Goal: Transaction & Acquisition: Purchase product/service

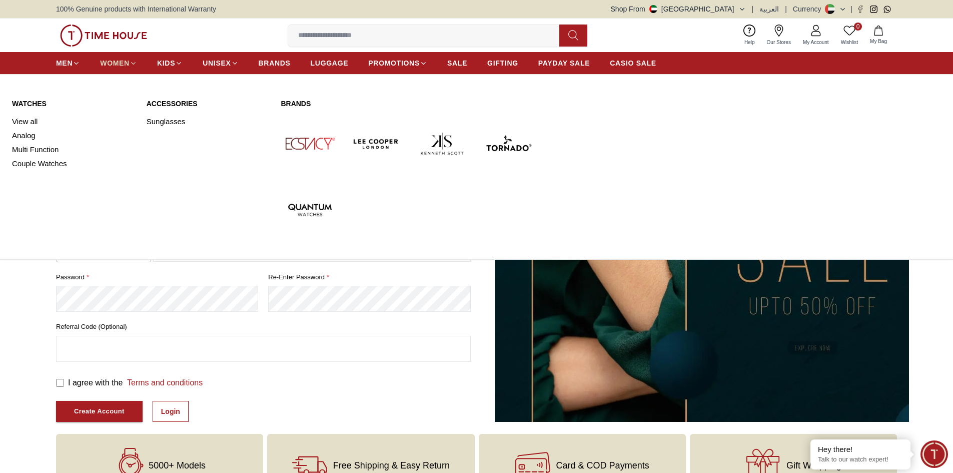
click at [113, 59] on span "WOMEN" at bounding box center [115, 63] width 30 height 10
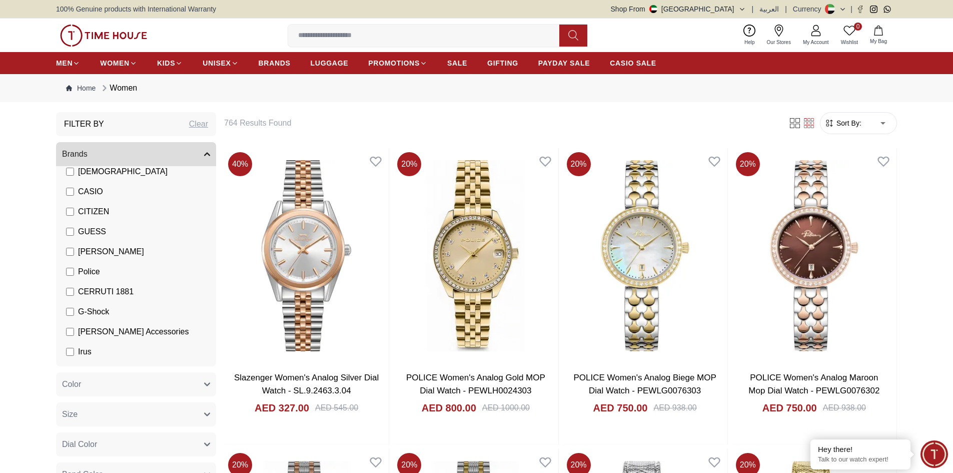
scroll to position [100, 0]
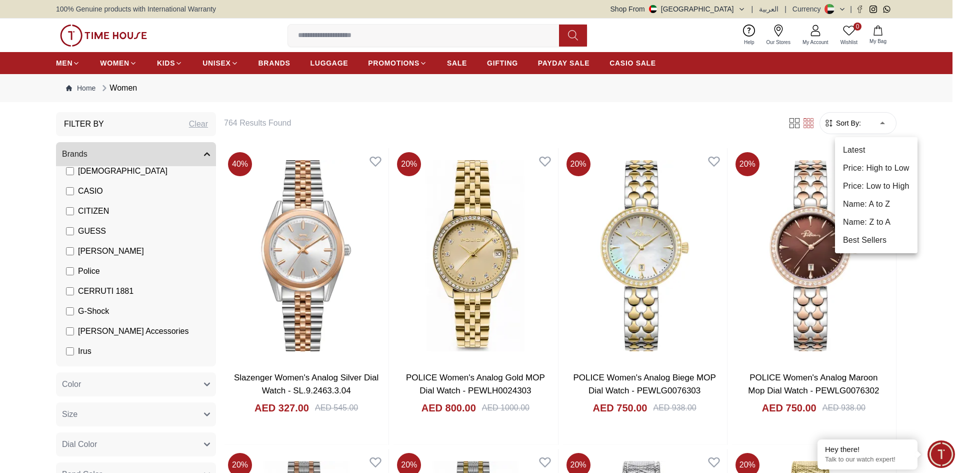
click at [892, 187] on li "Price: Low to High" at bounding box center [876, 186] width 83 height 18
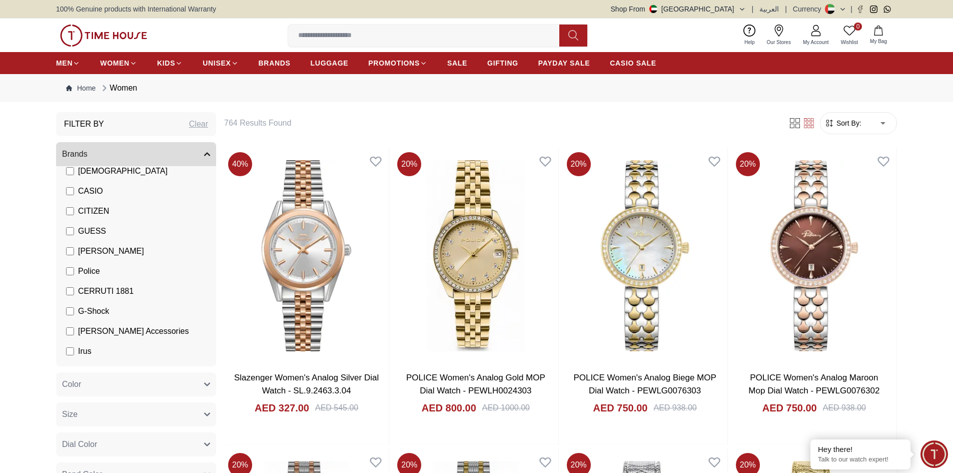
type input "*"
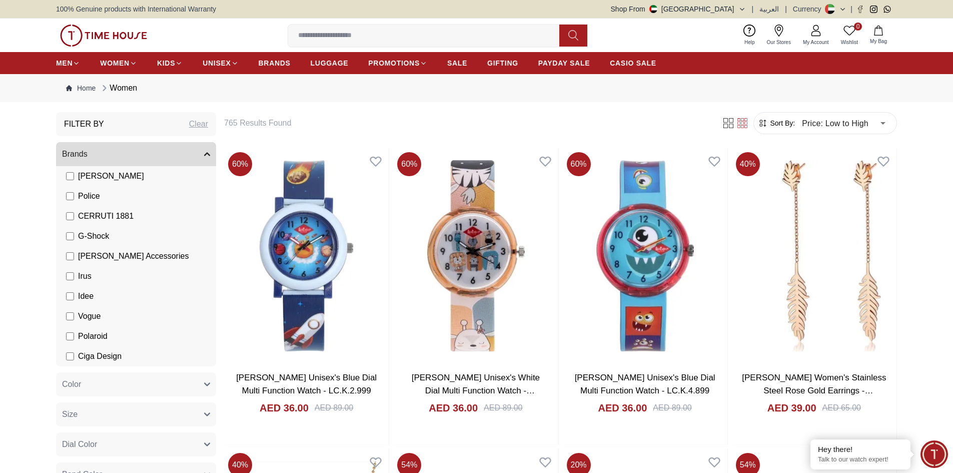
click at [236, 97] on nav "Home Women" at bounding box center [476, 88] width 841 height 28
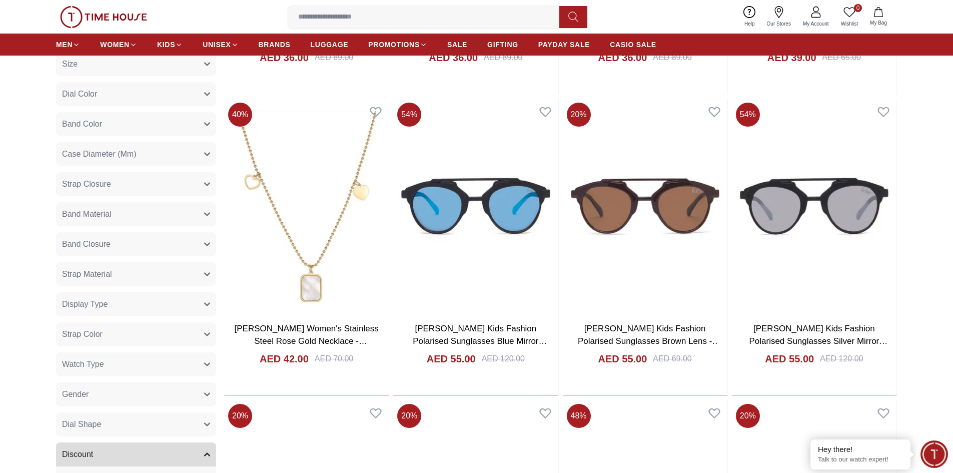
scroll to position [400, 0]
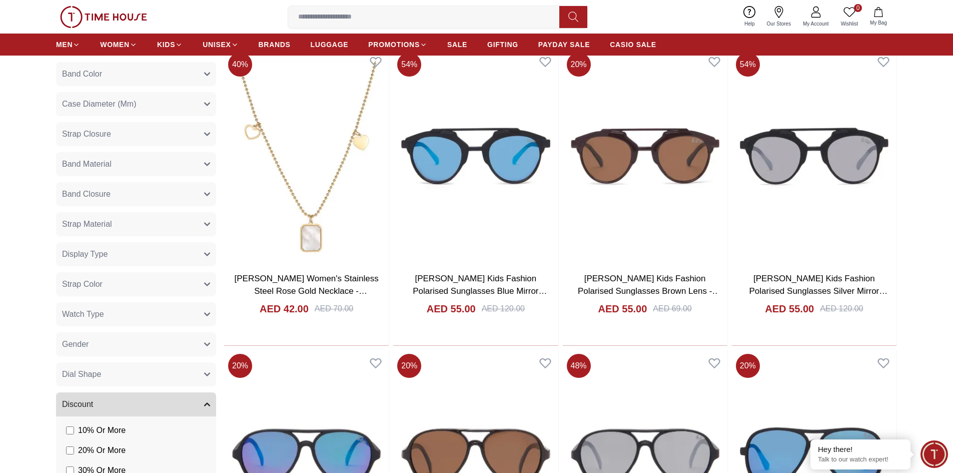
click at [102, 315] on span "Watch Type" at bounding box center [83, 314] width 42 height 12
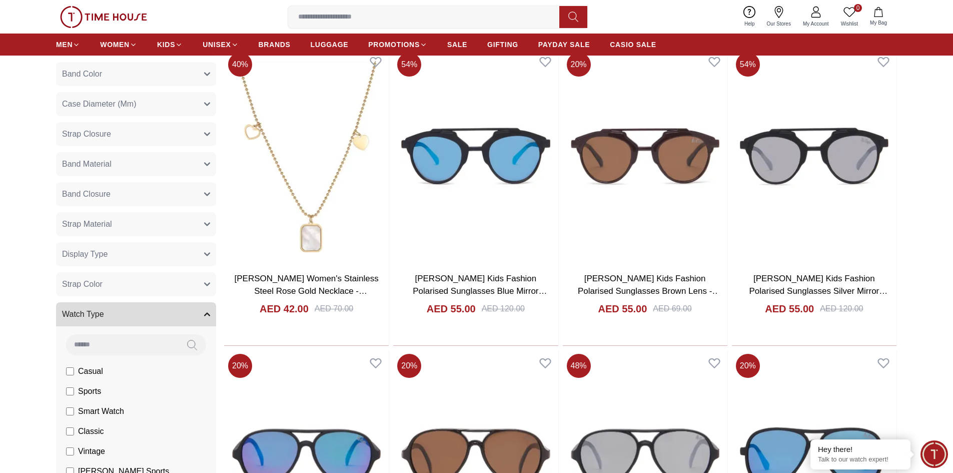
click at [109, 314] on button "Watch Type" at bounding box center [136, 314] width 160 height 24
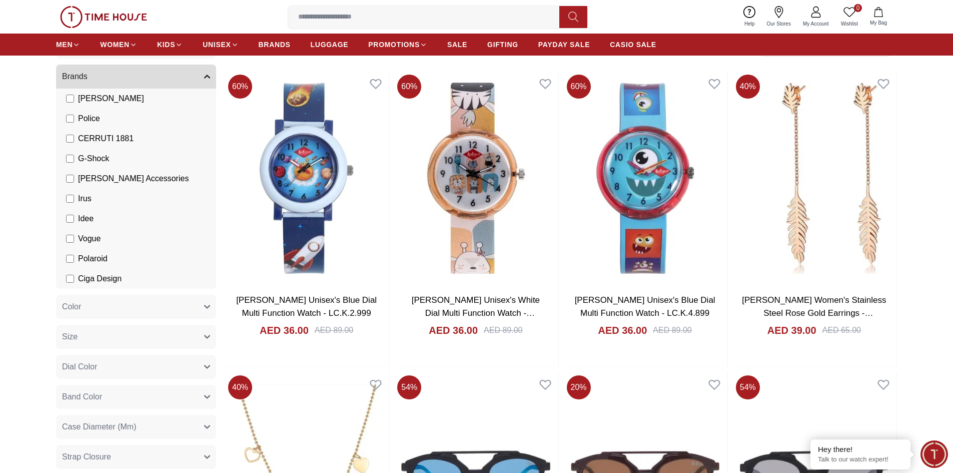
scroll to position [0, 0]
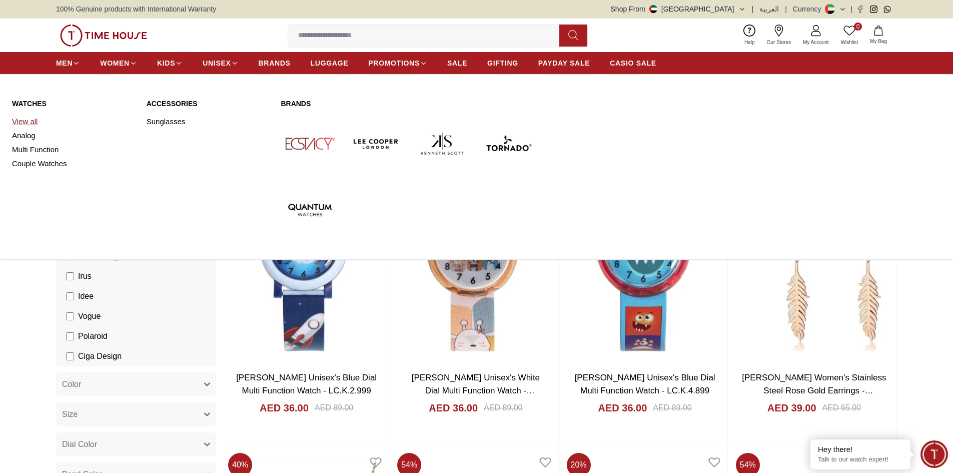
click at [30, 123] on link "View all" at bounding box center [73, 122] width 123 height 14
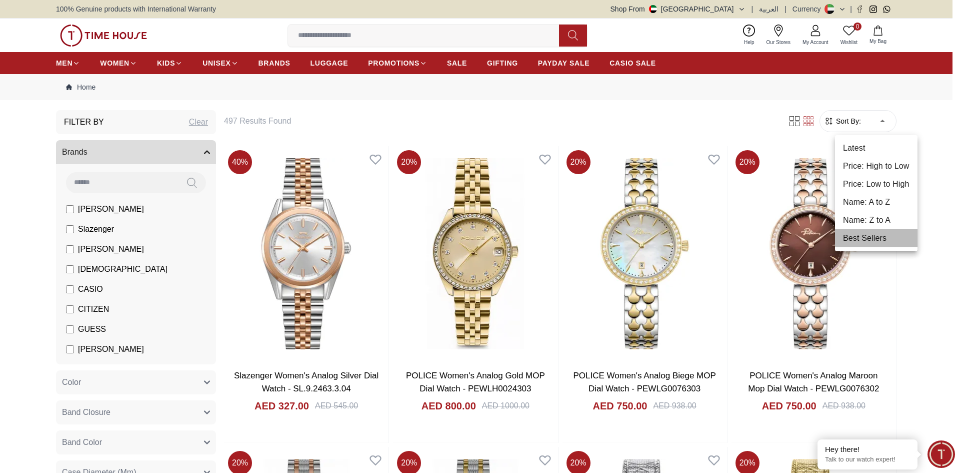
click at [871, 240] on li "Best Sellers" at bounding box center [876, 238] width 83 height 18
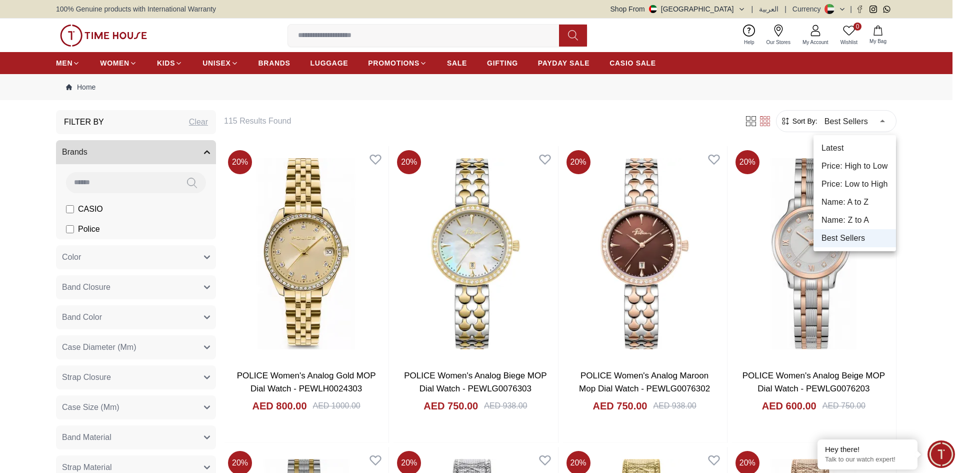
click at [865, 183] on li "Price: Low to High" at bounding box center [855, 184] width 83 height 18
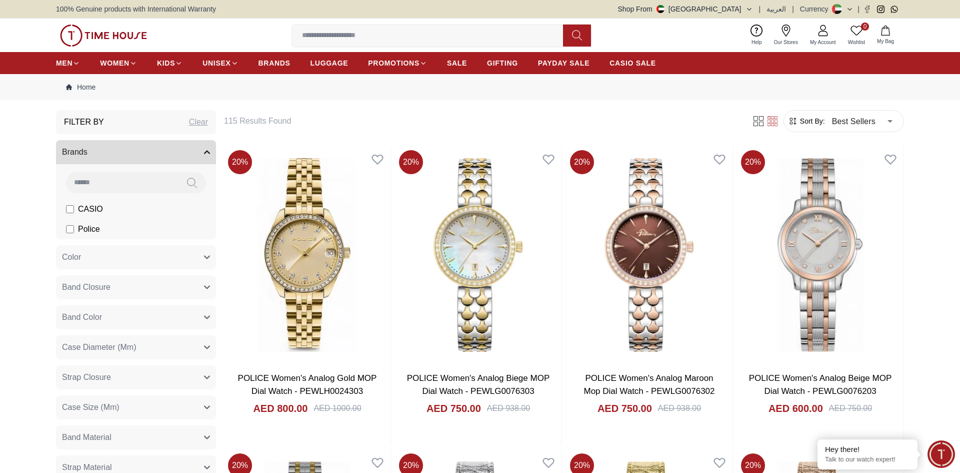
type input "*"
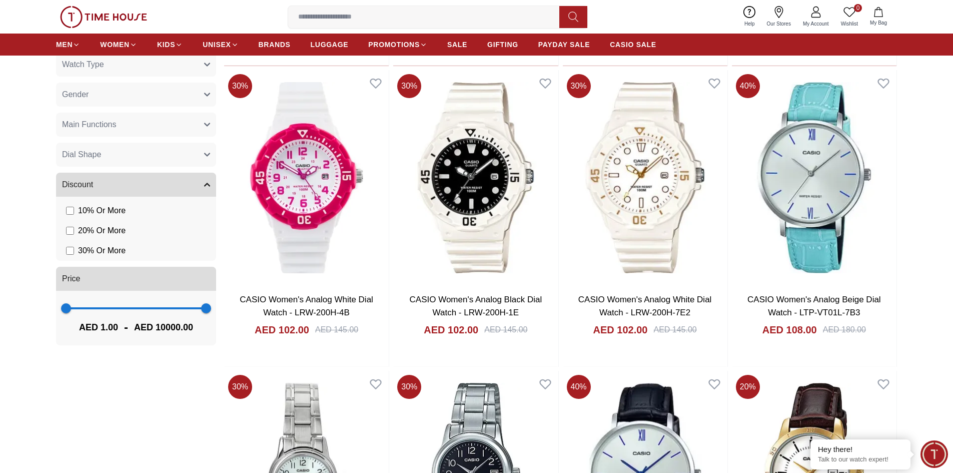
scroll to position [650, 0]
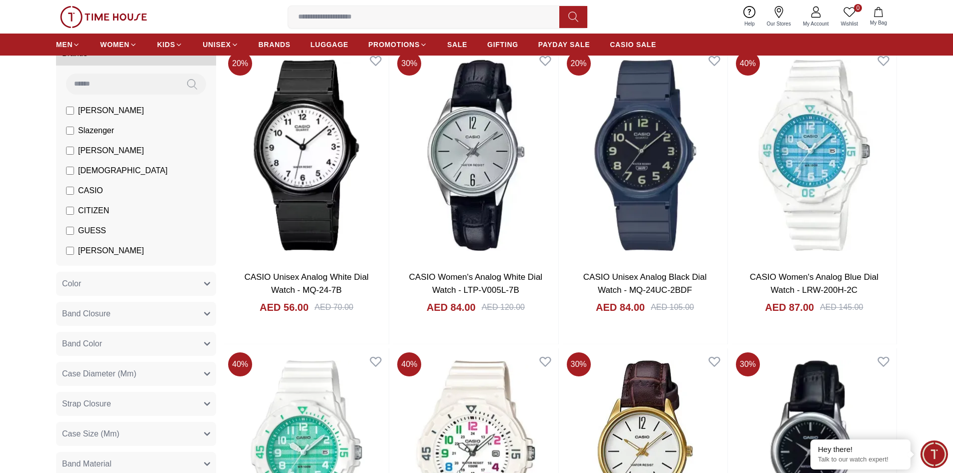
click at [69, 186] on label "CASIO" at bounding box center [84, 191] width 37 height 12
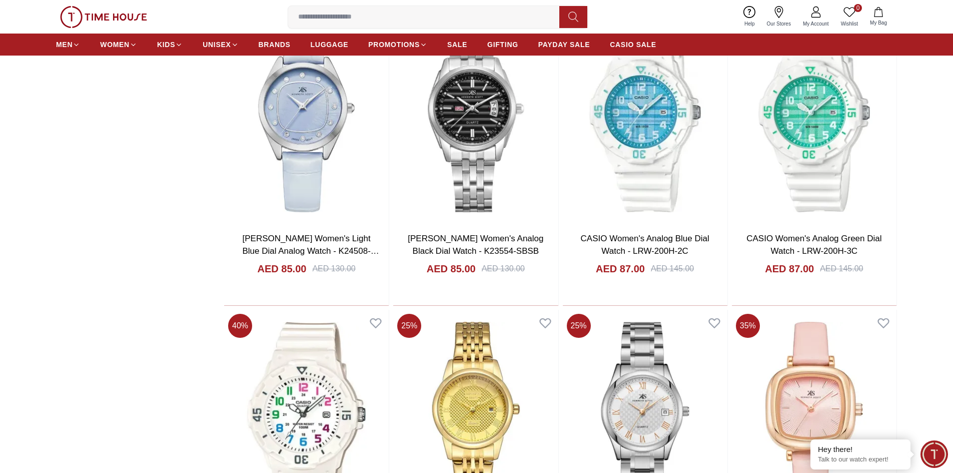
scroll to position [1100, 0]
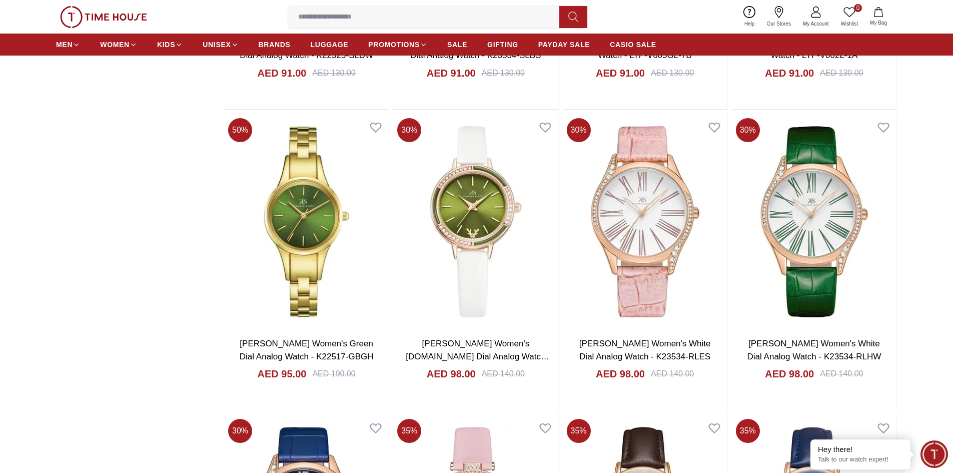
scroll to position [1851, 0]
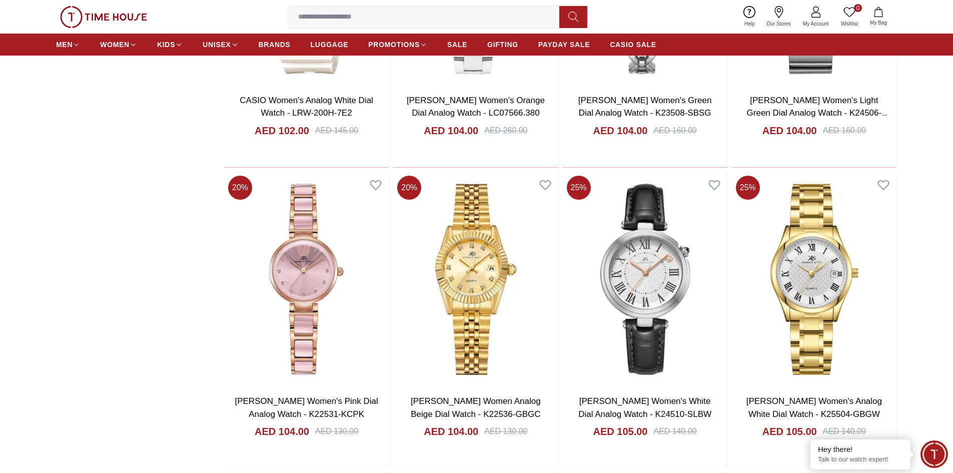
scroll to position [3301, 0]
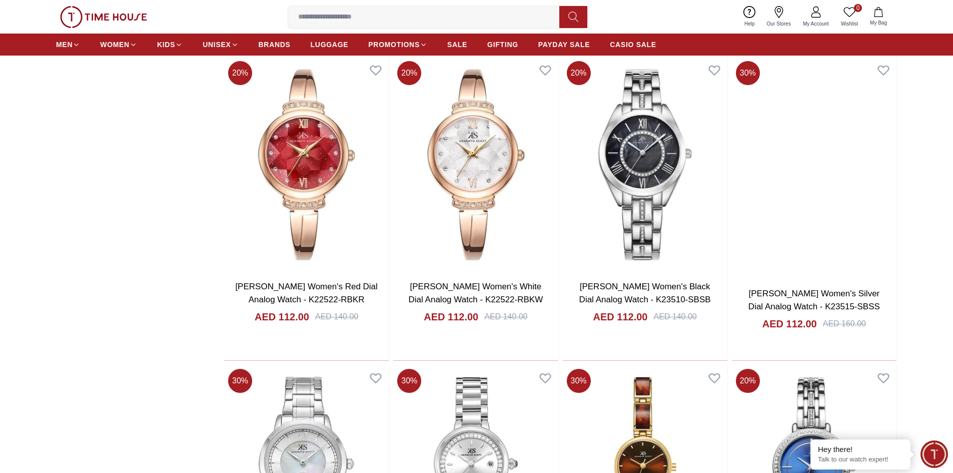
scroll to position [4552, 0]
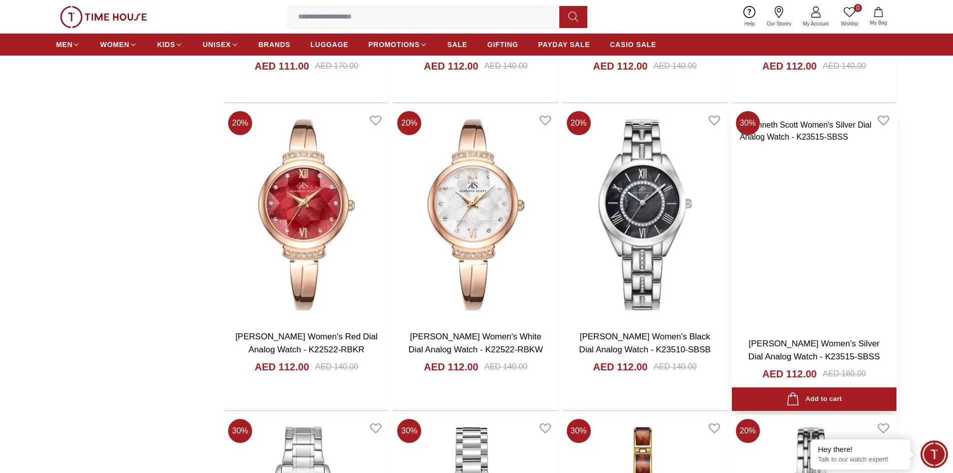
click at [815, 264] on img at bounding box center [814, 218] width 165 height 222
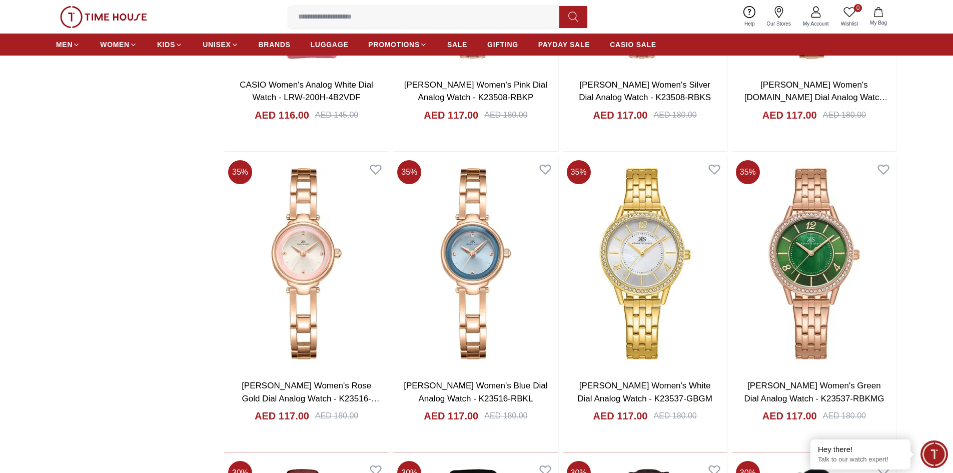
scroll to position [1251, 0]
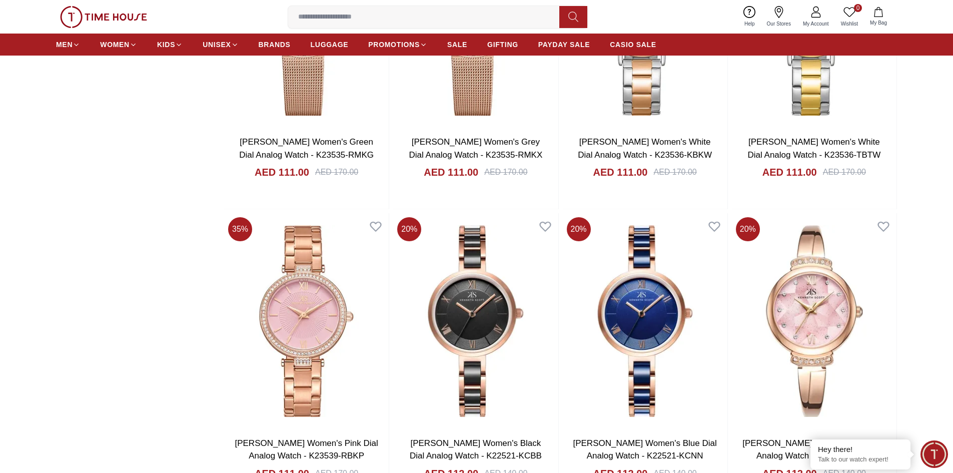
scroll to position [4202, 0]
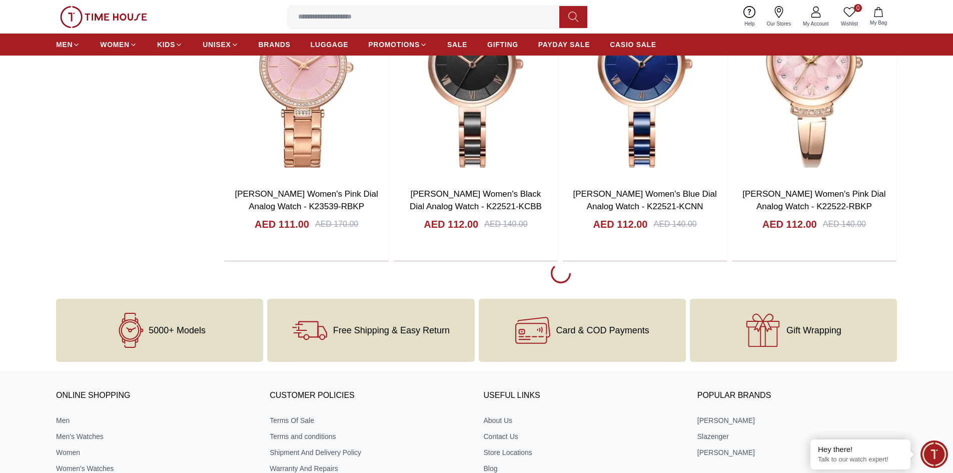
scroll to position [4402, 0]
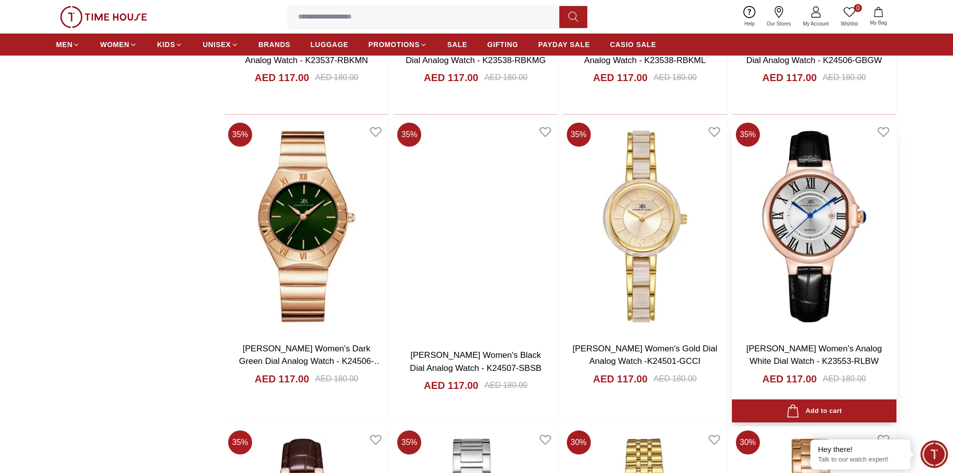
scroll to position [4852, 0]
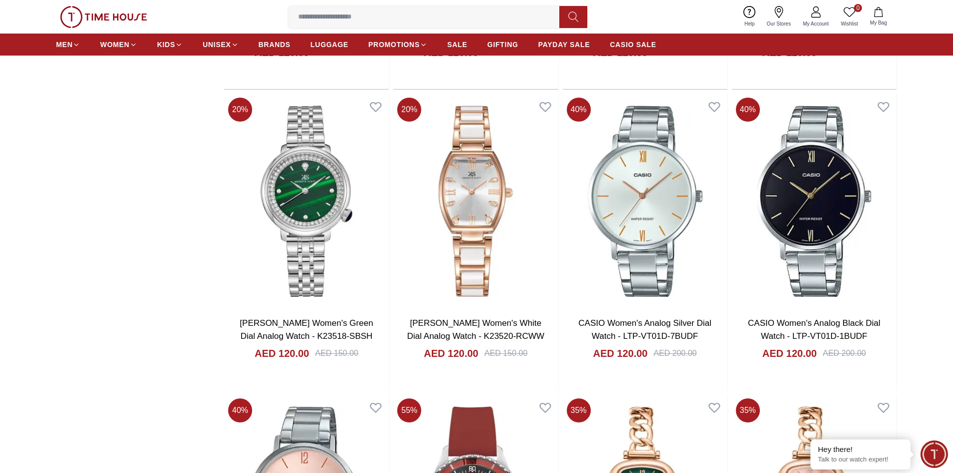
scroll to position [6703, 0]
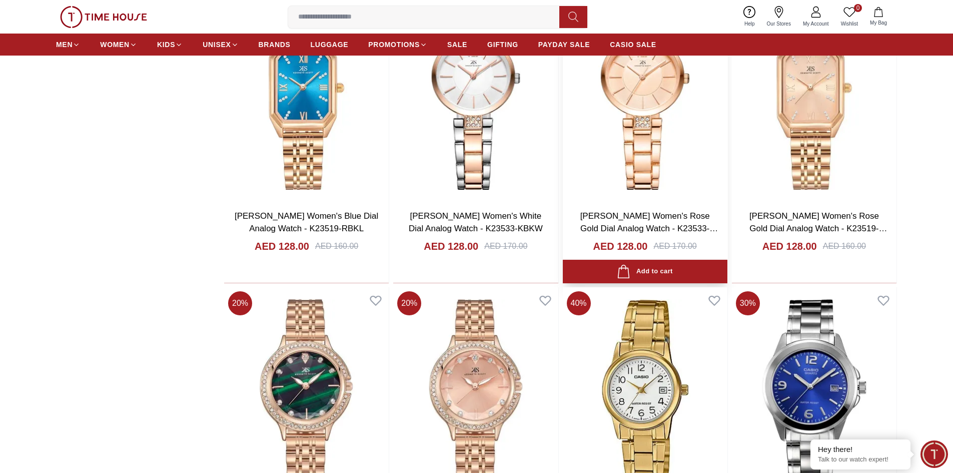
scroll to position [9804, 0]
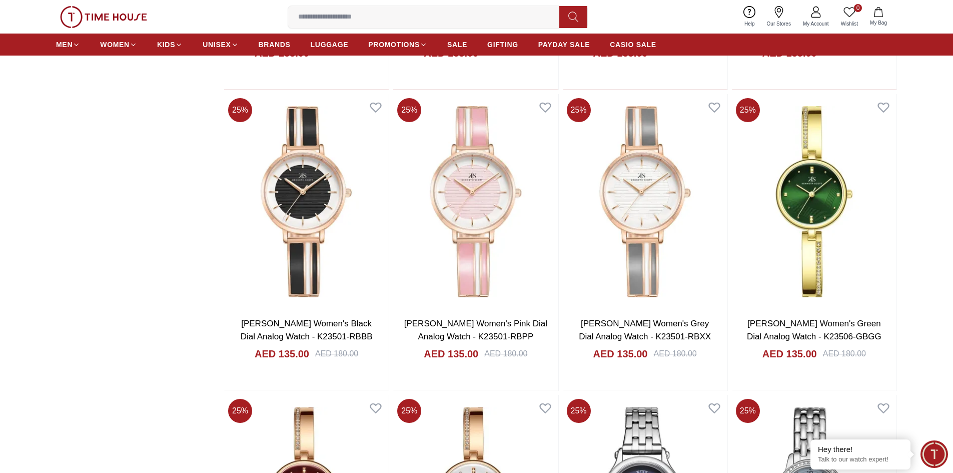
scroll to position [11505, 0]
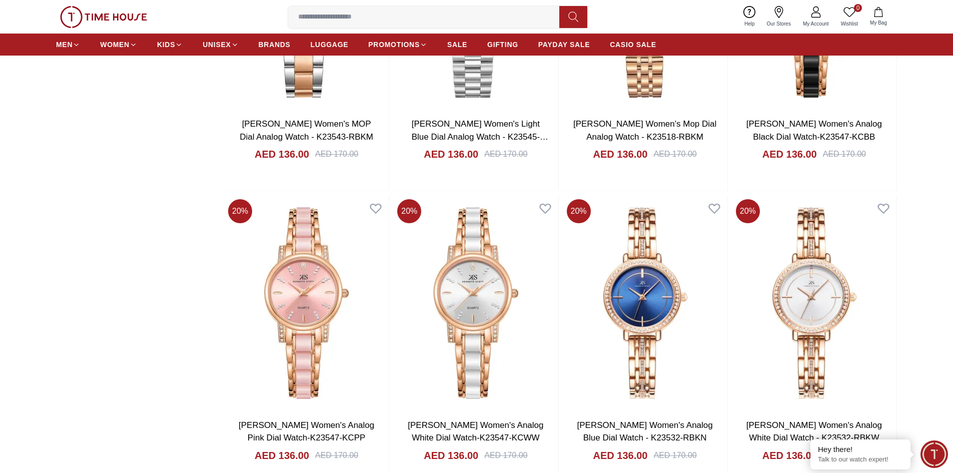
scroll to position [12955, 0]
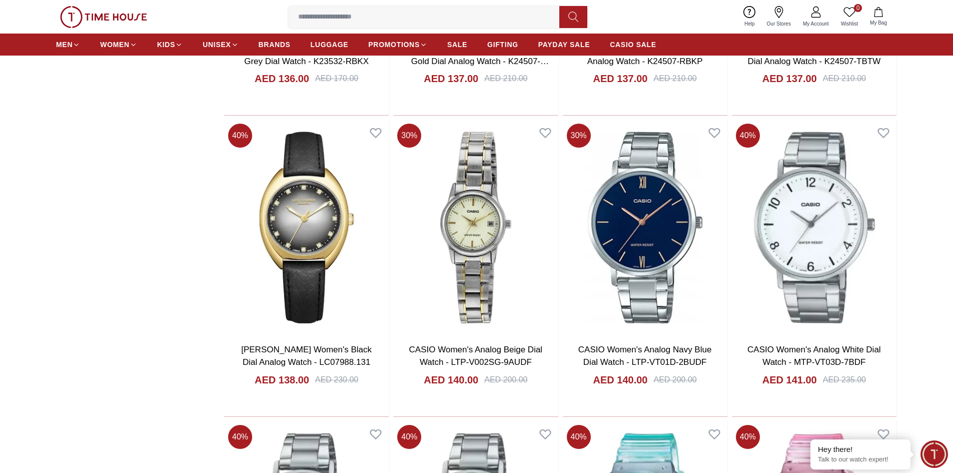
scroll to position [13705, 0]
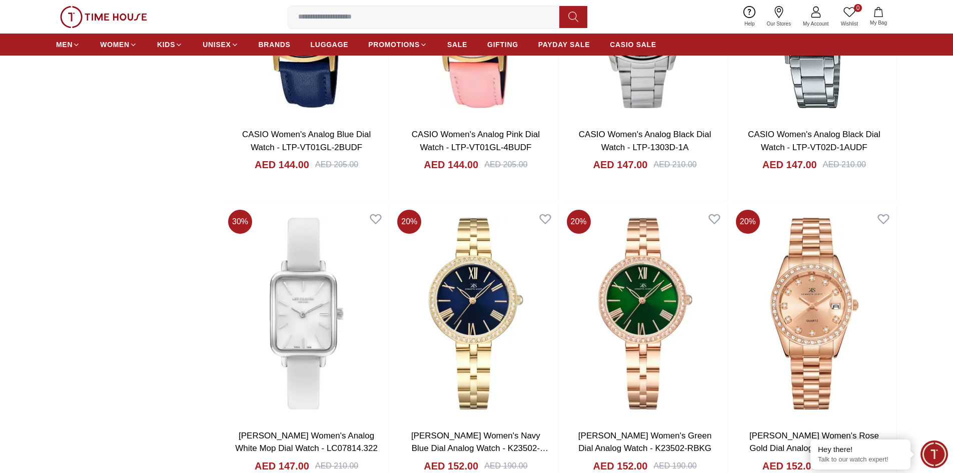
scroll to position [15656, 0]
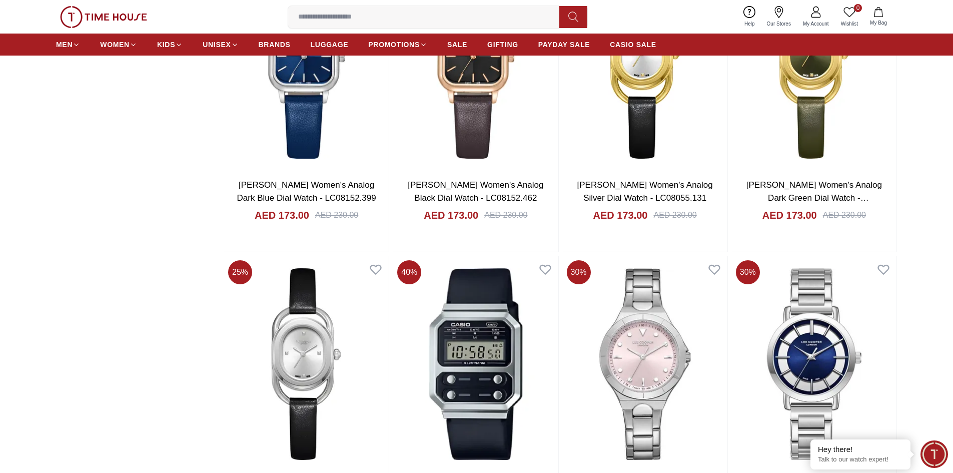
scroll to position [17707, 0]
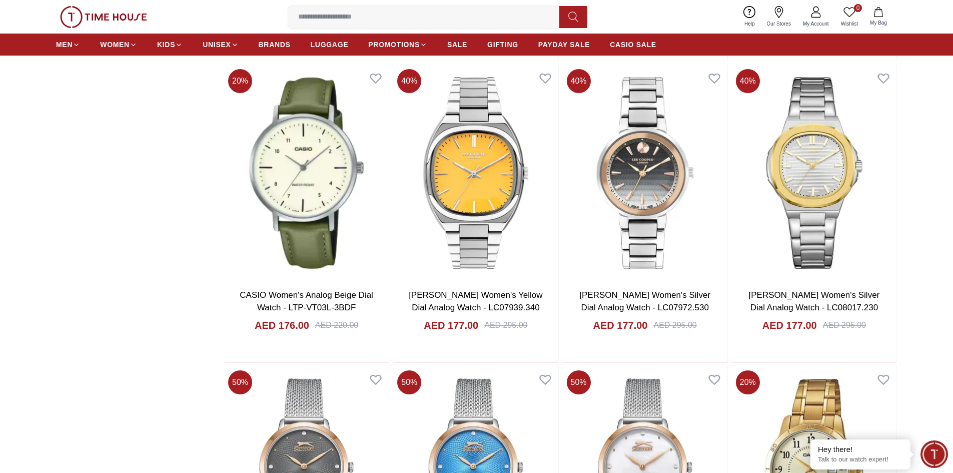
scroll to position [18507, 0]
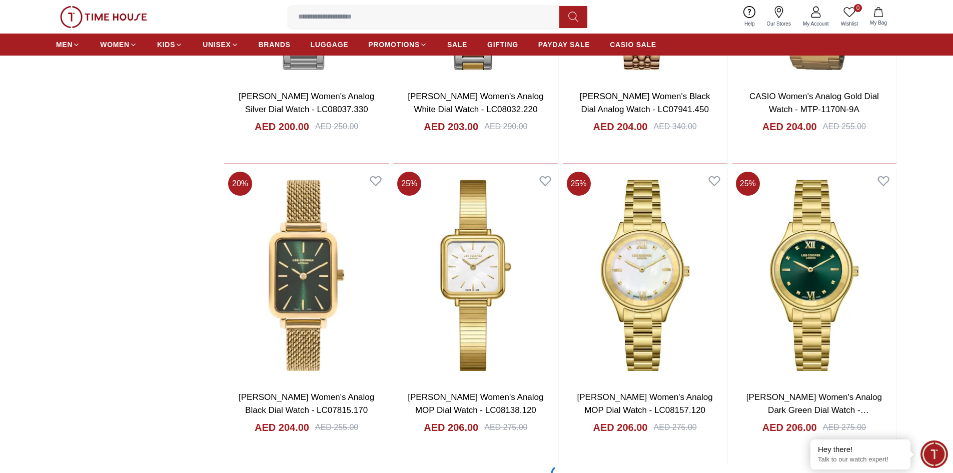
scroll to position [20758, 0]
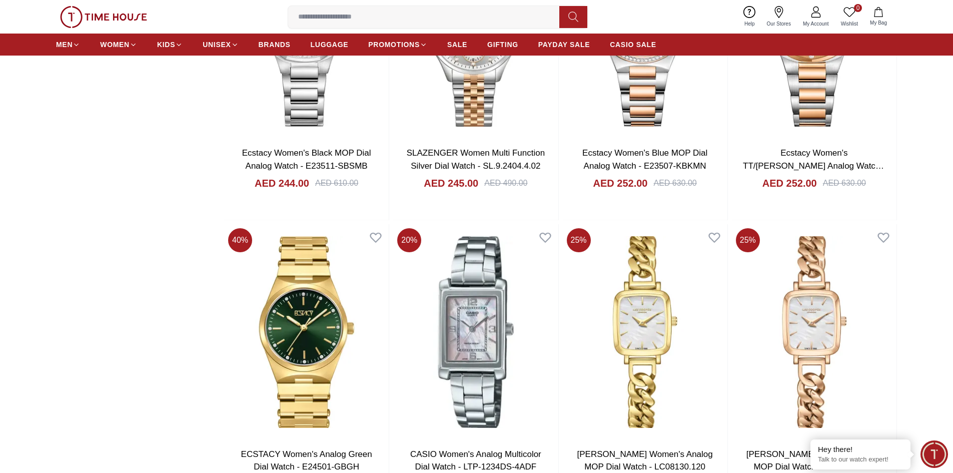
scroll to position [24310, 0]
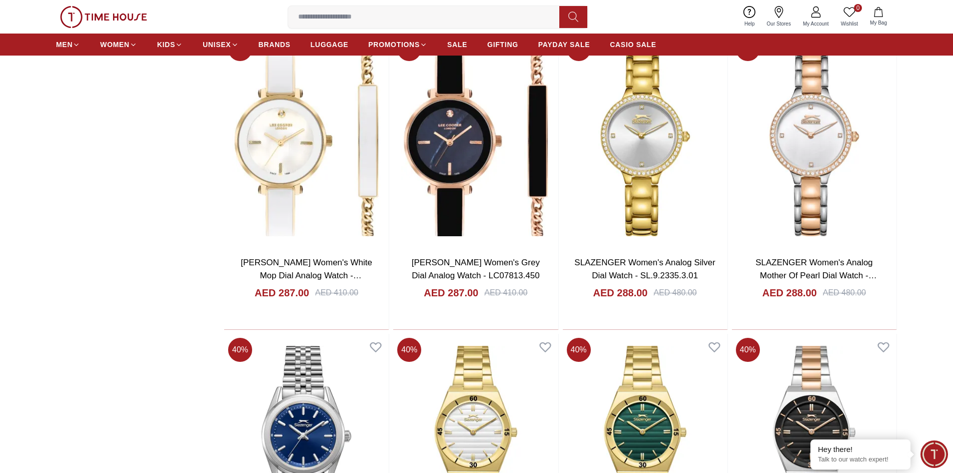
scroll to position [26511, 0]
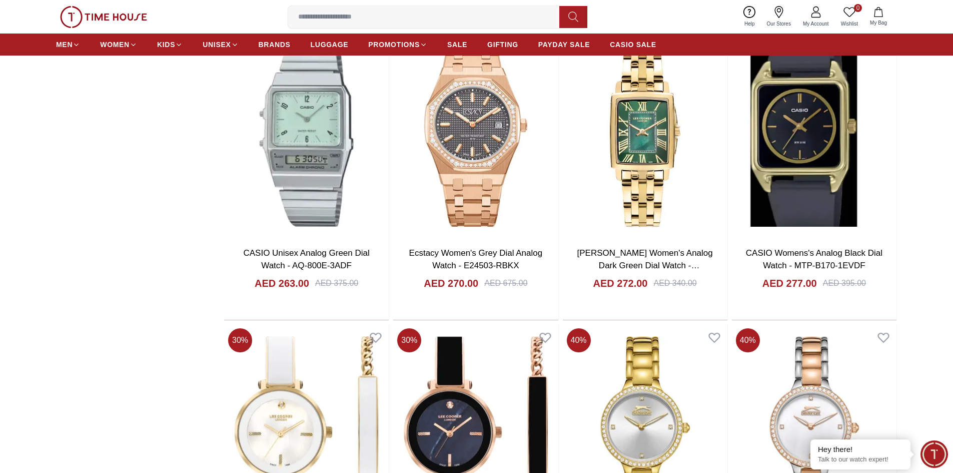
scroll to position [26060, 0]
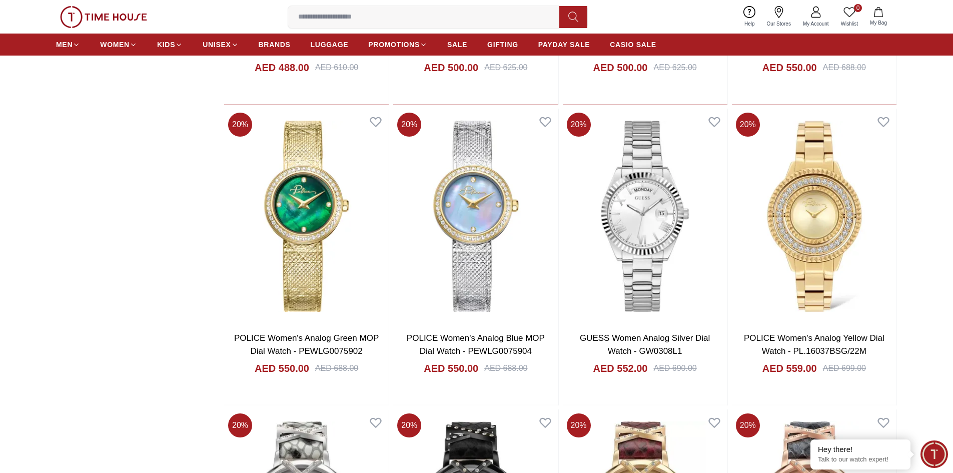
scroll to position [30812, 0]
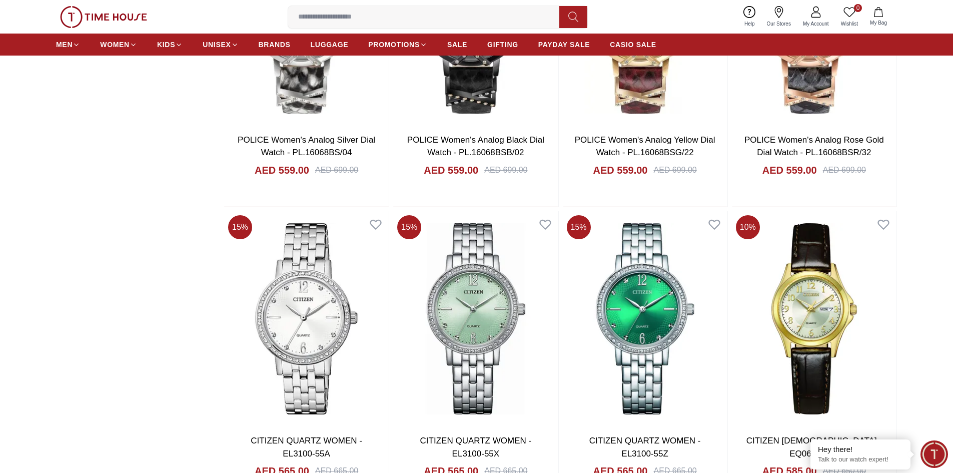
scroll to position [31713, 0]
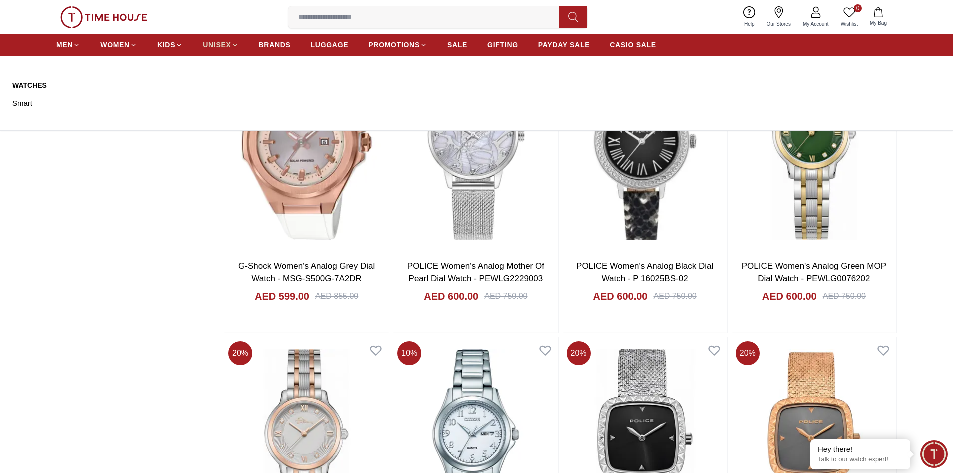
click at [212, 46] on span "UNISEX" at bounding box center [217, 45] width 28 height 10
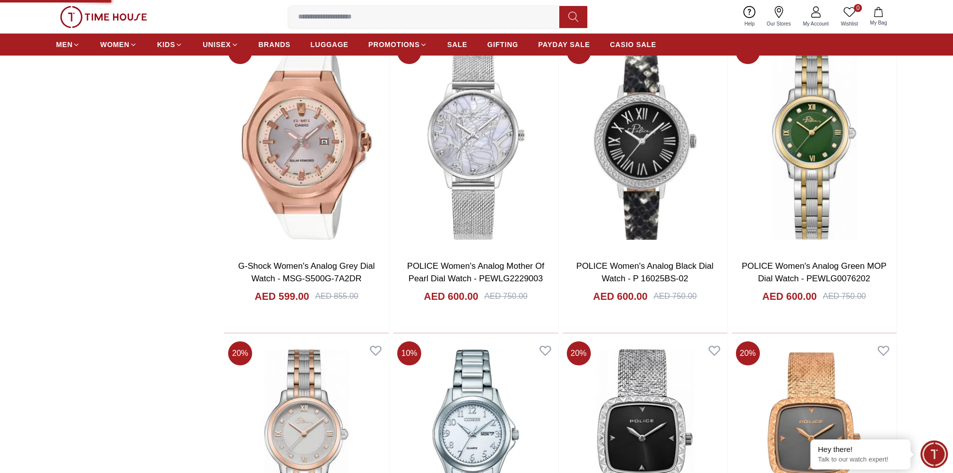
type input "******"
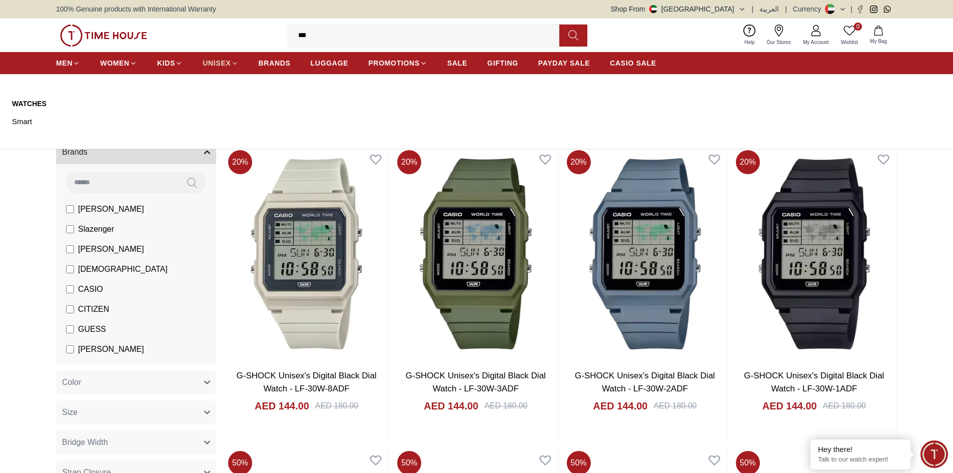
click at [215, 64] on span "UNISEX" at bounding box center [217, 63] width 28 height 10
click at [220, 64] on span "UNISEX" at bounding box center [217, 63] width 28 height 10
click at [38, 101] on link "Watches" at bounding box center [73, 104] width 123 height 10
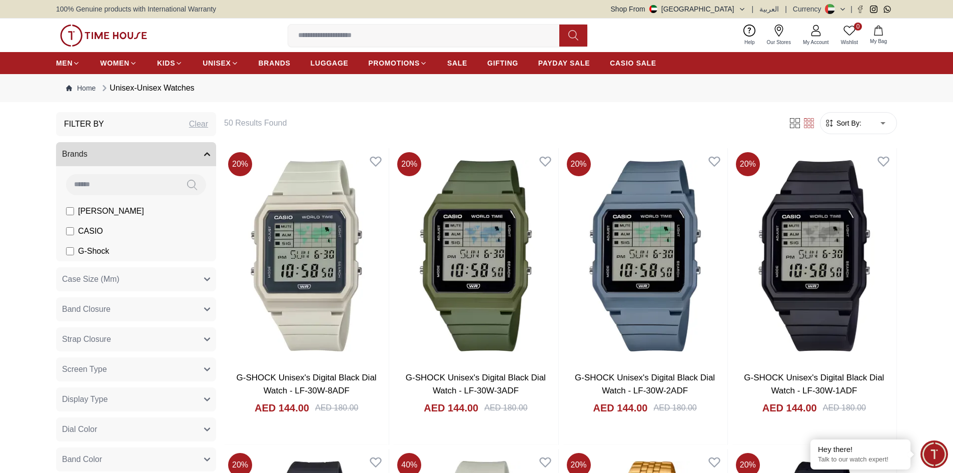
click at [860, 122] on span "Sort By:" at bounding box center [847, 123] width 27 height 10
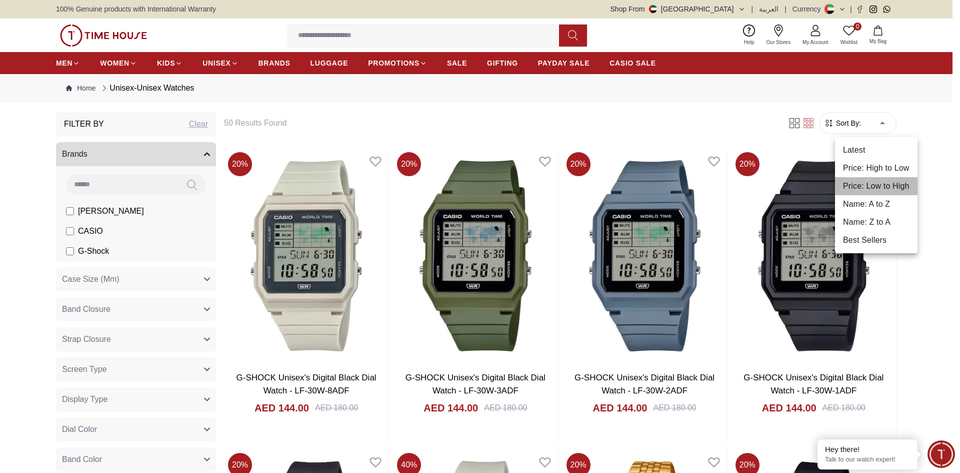
click at [884, 186] on li "Price: Low to High" at bounding box center [876, 186] width 83 height 18
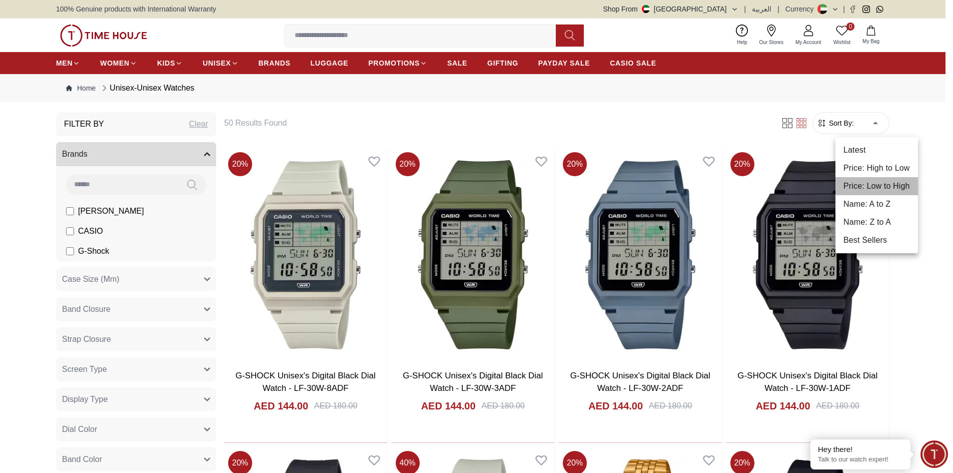
type input "*"
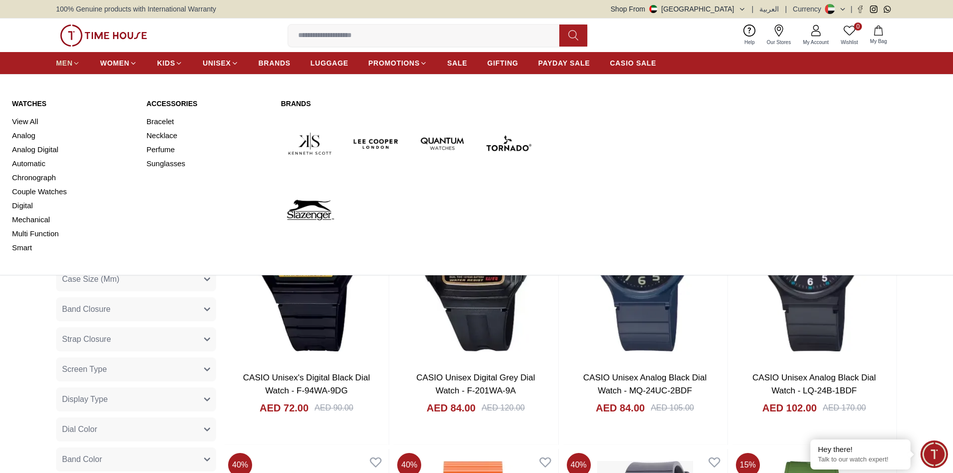
click at [72, 60] on span "MEN" at bounding box center [64, 63] width 17 height 10
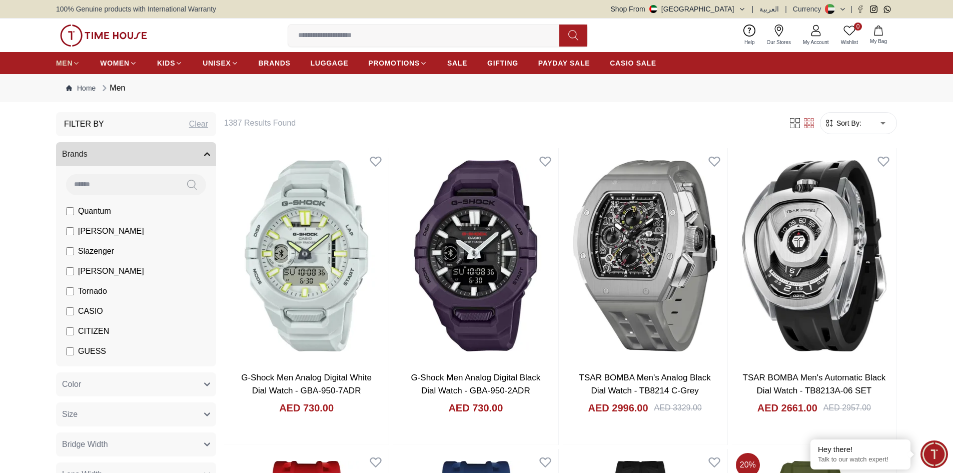
click at [74, 64] on icon at bounding box center [77, 64] width 8 height 8
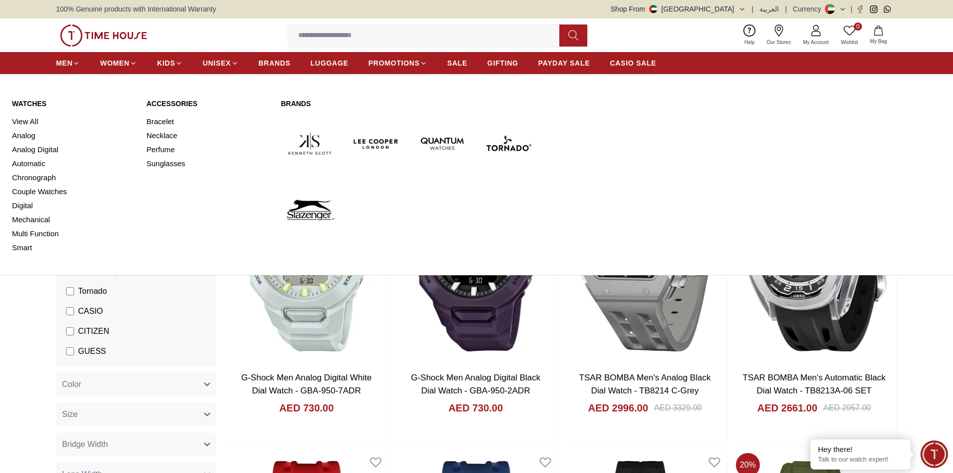
click at [33, 103] on link "Watches" at bounding box center [73, 104] width 123 height 10
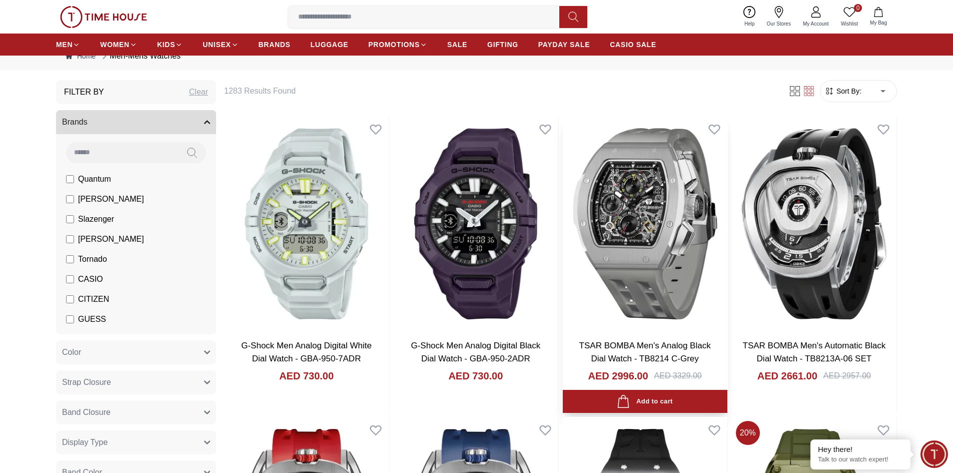
scroll to position [50, 0]
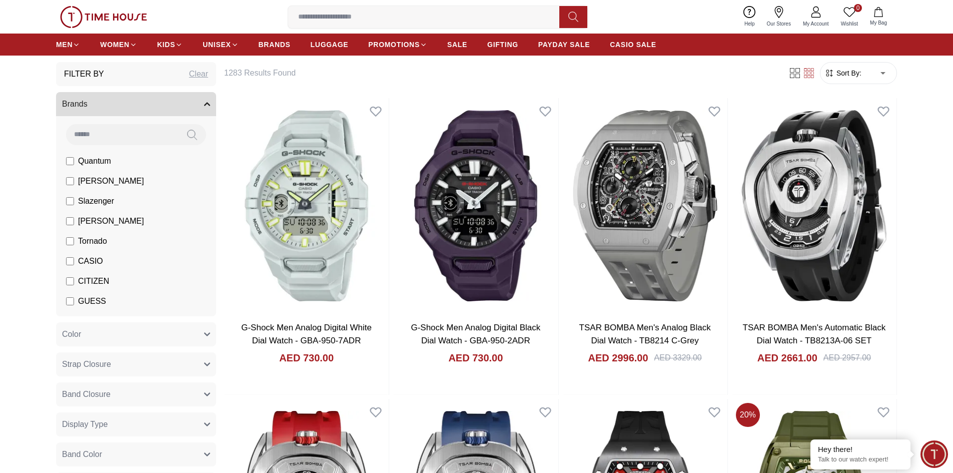
click at [858, 75] on span "Sort By:" at bounding box center [847, 73] width 27 height 10
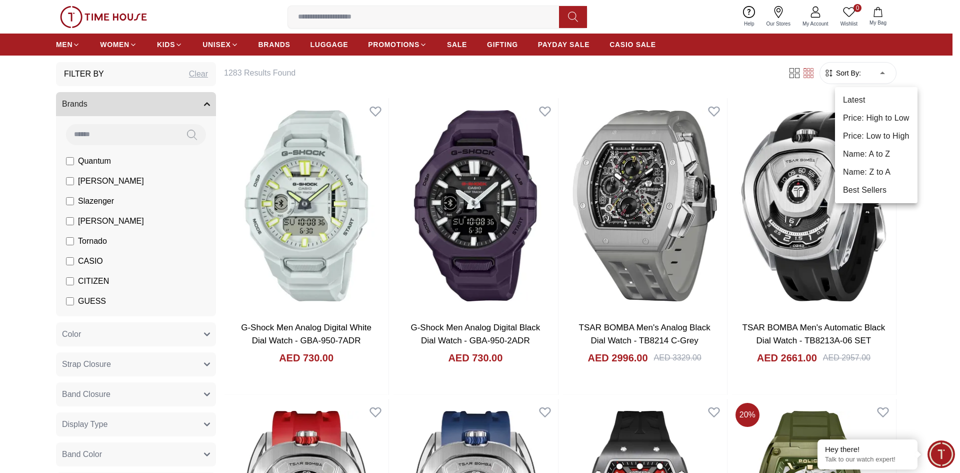
click at [878, 139] on li "Price: Low to High" at bounding box center [876, 136] width 83 height 18
type input "*"
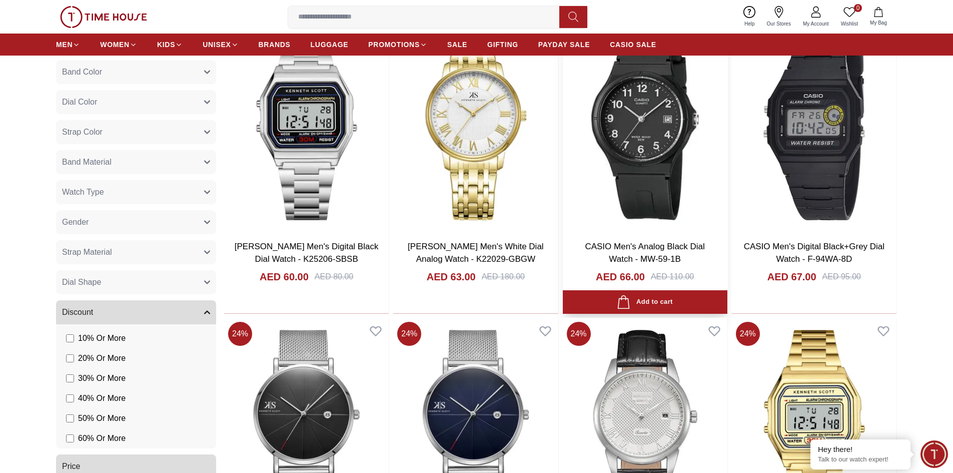
scroll to position [450, 0]
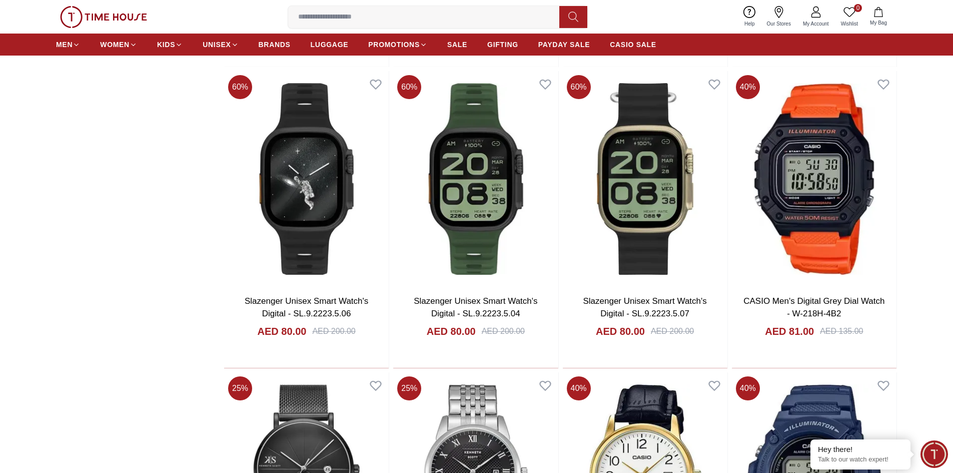
scroll to position [2201, 0]
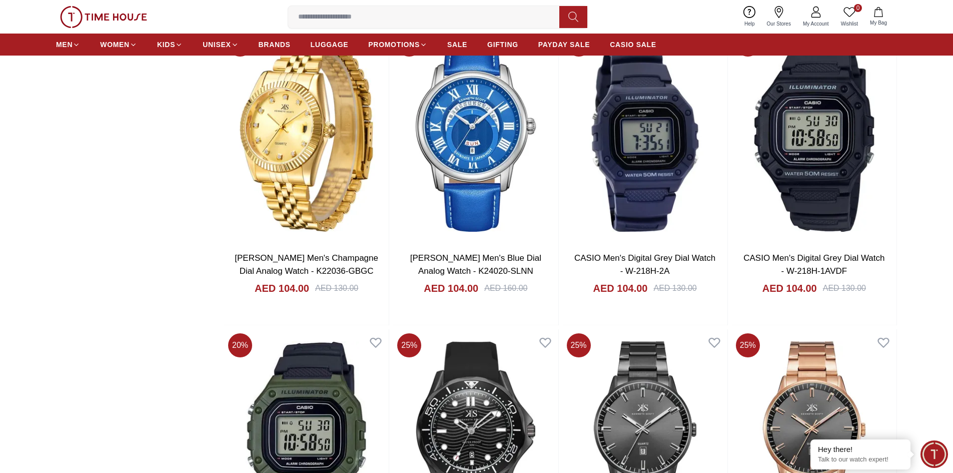
scroll to position [5252, 0]
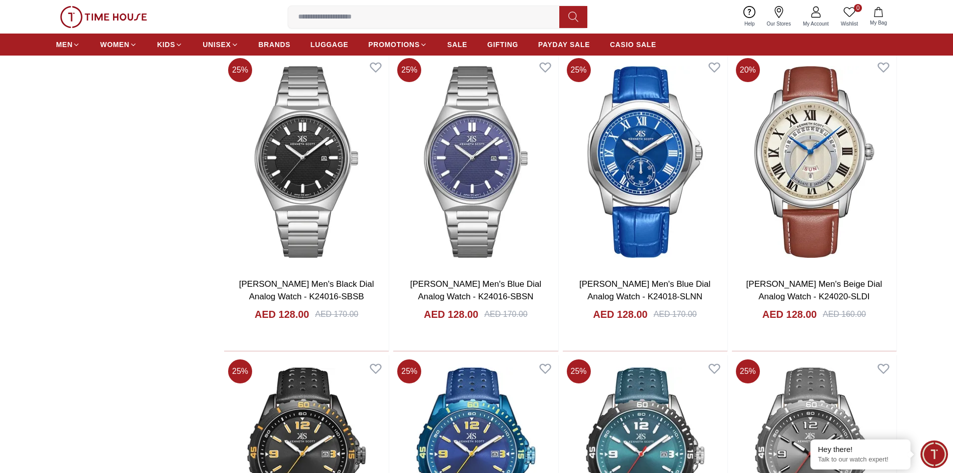
scroll to position [10954, 0]
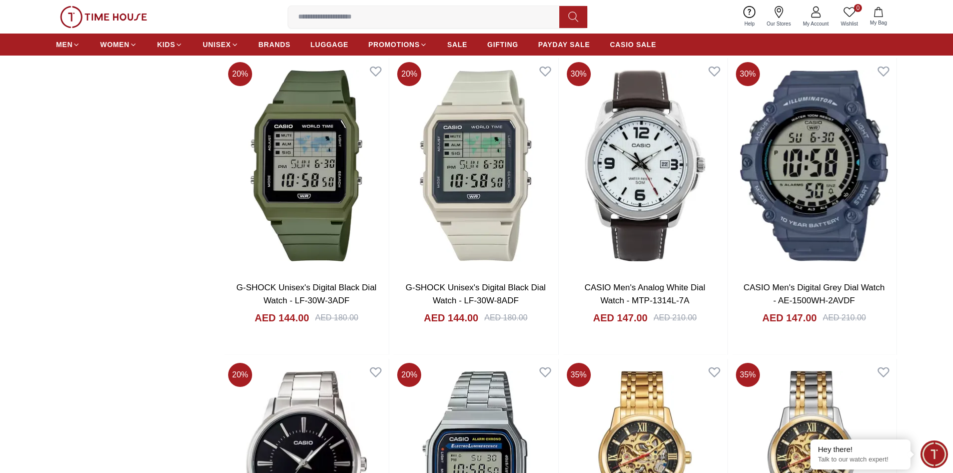
scroll to position [15656, 0]
